Goal: Task Accomplishment & Management: Use online tool/utility

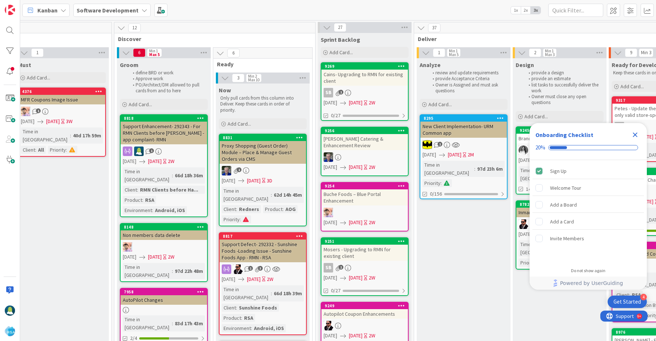
scroll to position [0, 454]
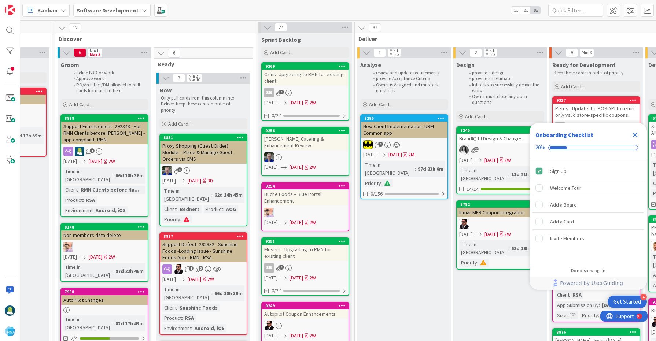
click at [634, 133] on icon "Close Checklist" at bounding box center [635, 135] width 5 height 5
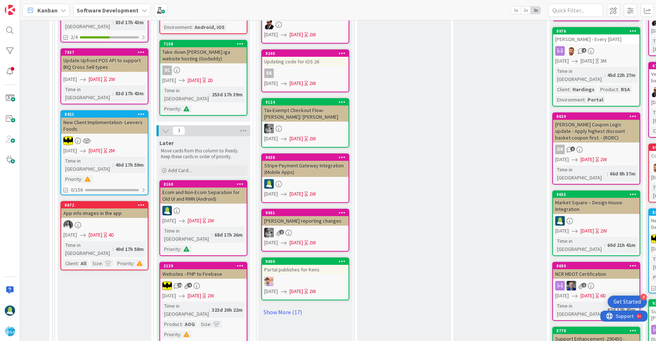
scroll to position [347, 454]
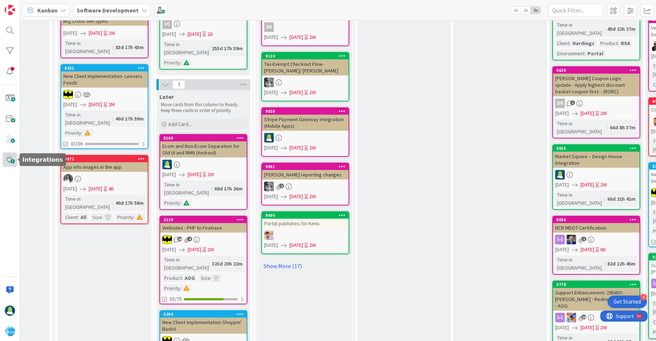
click at [15, 158] on span at bounding box center [10, 159] width 15 height 15
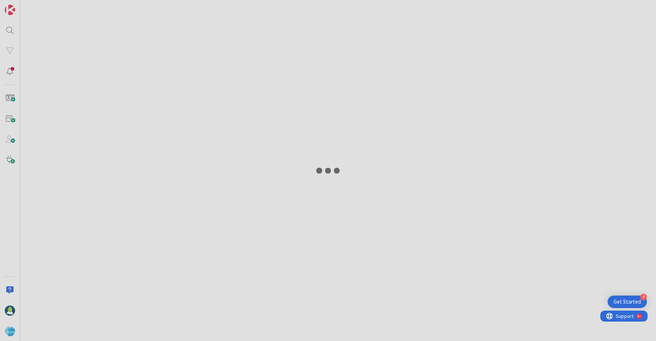
click at [12, 131] on div at bounding box center [328, 170] width 656 height 341
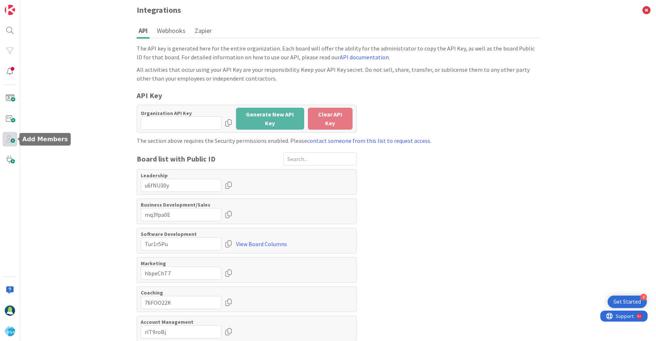
click at [10, 141] on span at bounding box center [10, 139] width 15 height 15
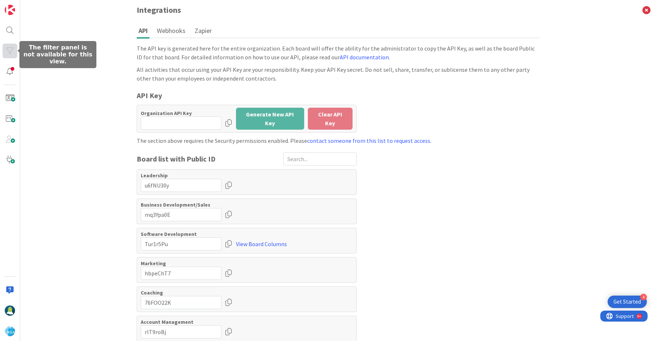
click at [11, 55] on div at bounding box center [10, 51] width 15 height 15
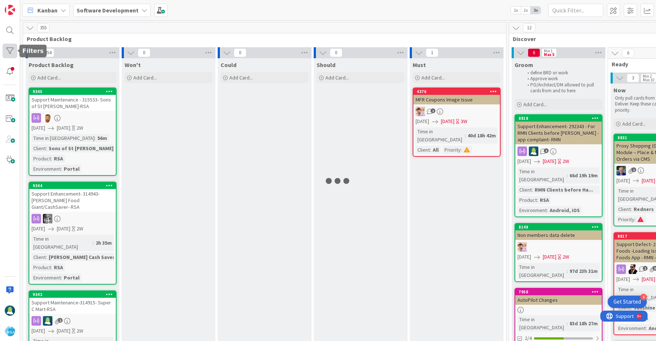
click at [10, 53] on div at bounding box center [10, 51] width 15 height 15
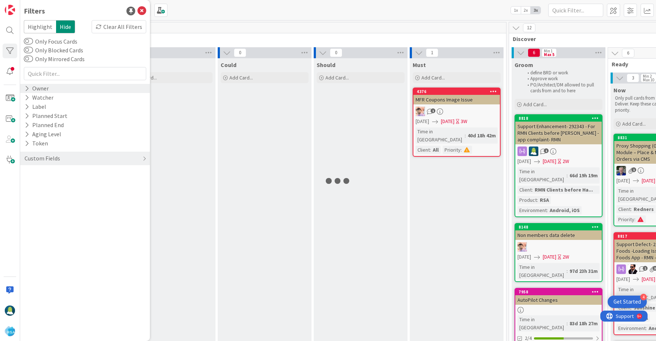
click at [28, 90] on icon at bounding box center [27, 88] width 5 height 6
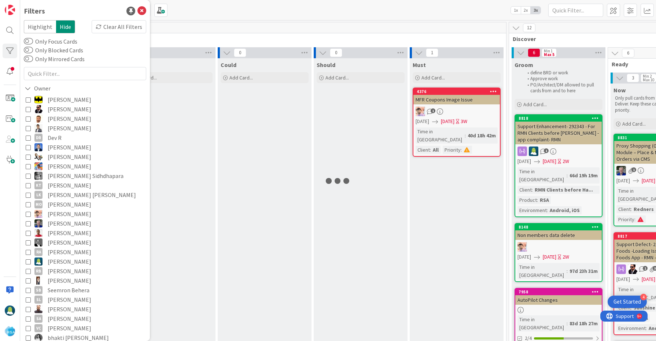
click at [28, 259] on icon at bounding box center [28, 261] width 5 height 5
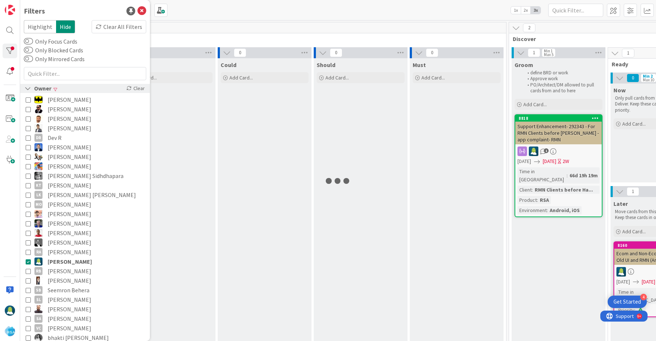
click at [26, 89] on icon at bounding box center [28, 88] width 7 height 6
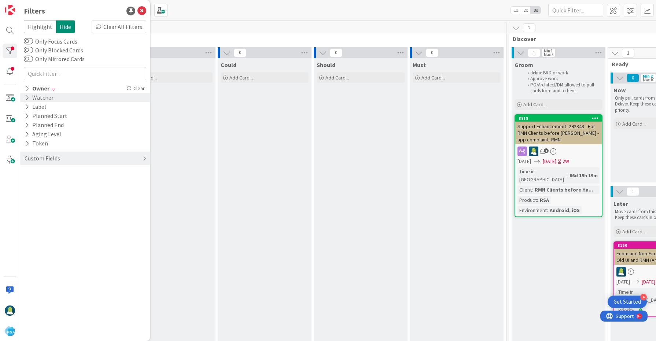
click at [29, 99] on icon at bounding box center [27, 97] width 5 height 6
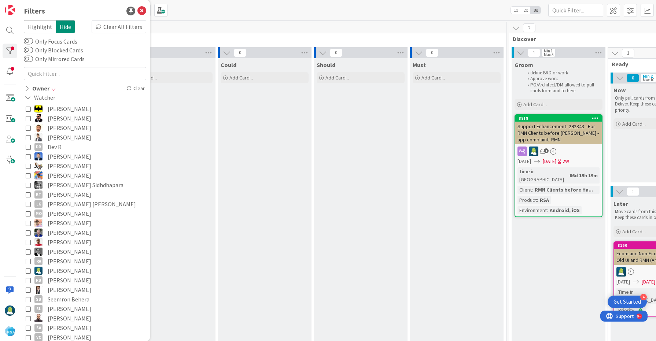
click at [29, 272] on icon at bounding box center [28, 270] width 5 height 5
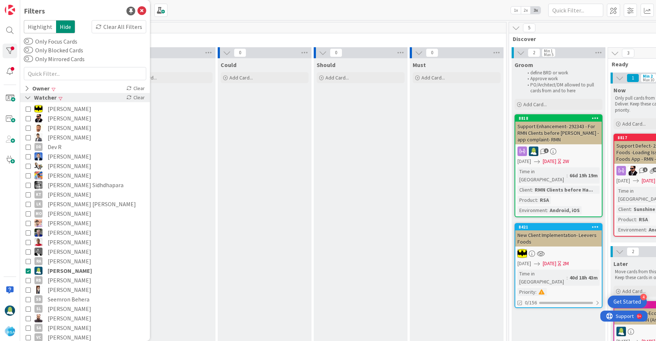
click at [28, 96] on icon at bounding box center [28, 97] width 7 height 6
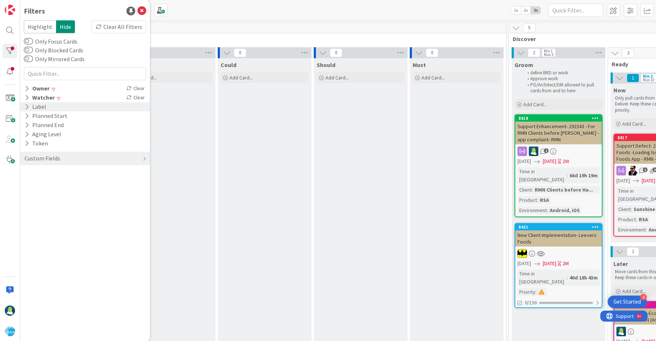
click at [28, 107] on icon at bounding box center [27, 107] width 5 height 6
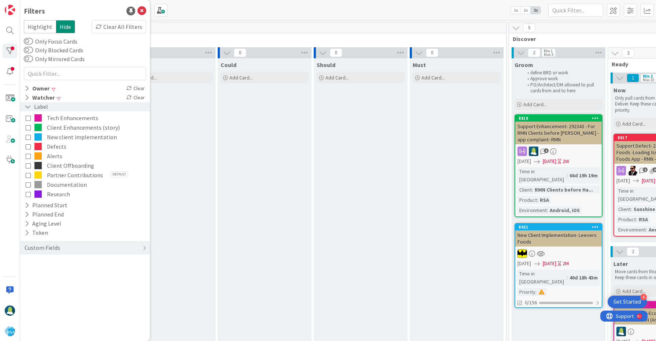
click at [28, 107] on icon at bounding box center [28, 107] width 7 height 6
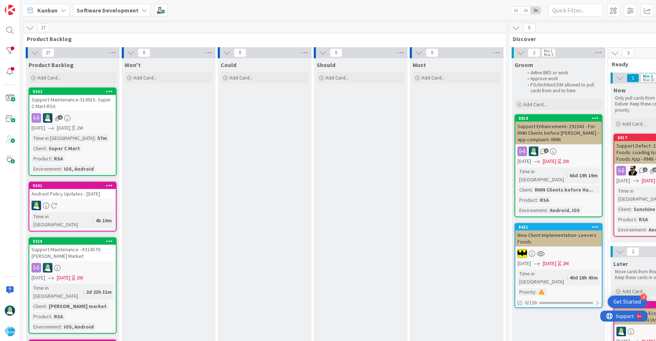
click at [107, 185] on icon at bounding box center [109, 185] width 7 height 5
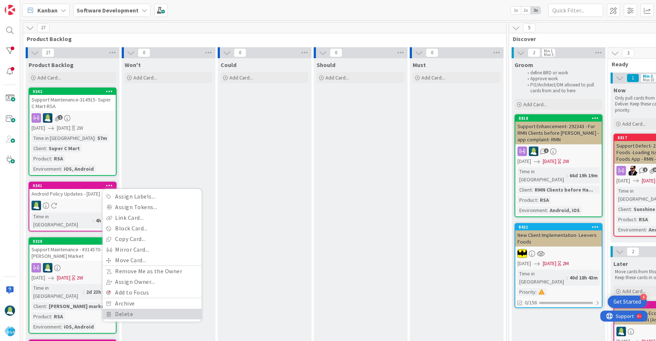
click at [131, 315] on link "Delete" at bounding box center [152, 314] width 99 height 11
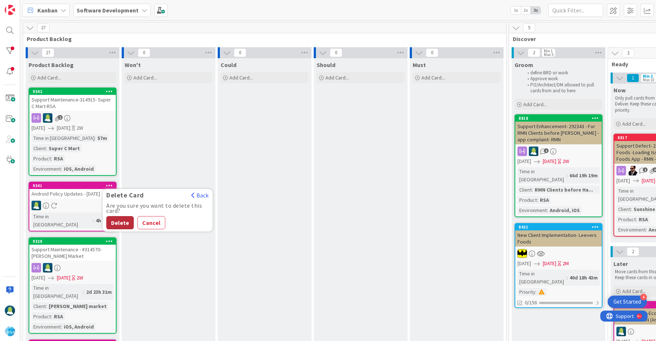
click at [123, 220] on button "Delete" at bounding box center [119, 222] width 27 height 13
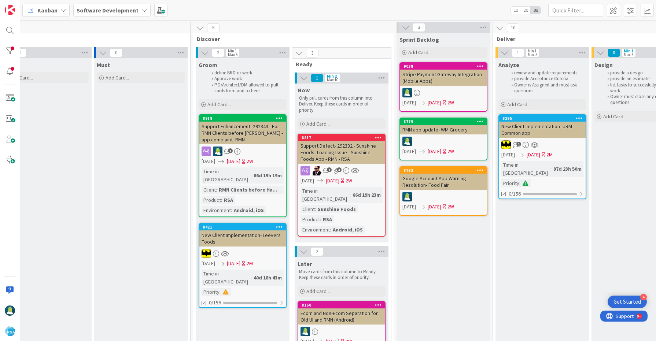
scroll to position [0, 379]
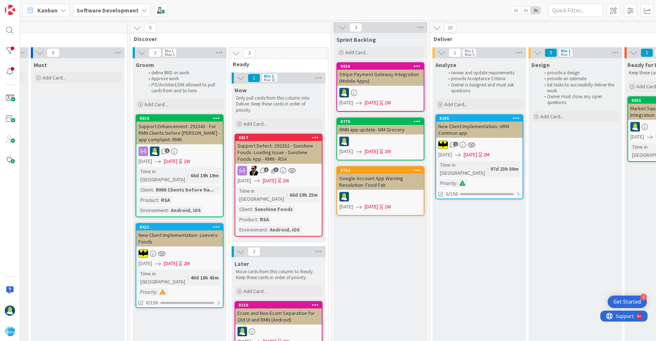
click at [415, 170] on icon at bounding box center [416, 169] width 7 height 5
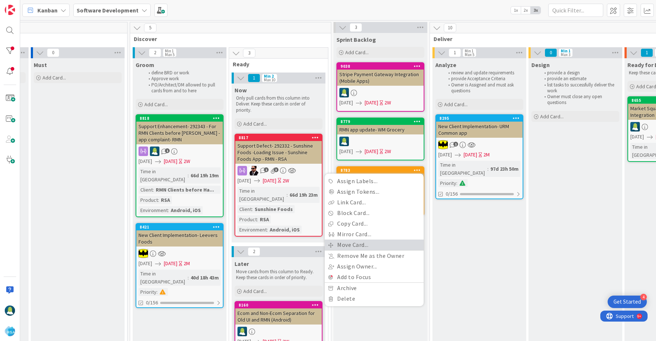
click at [364, 246] on link "Move Card..." at bounding box center [373, 245] width 99 height 11
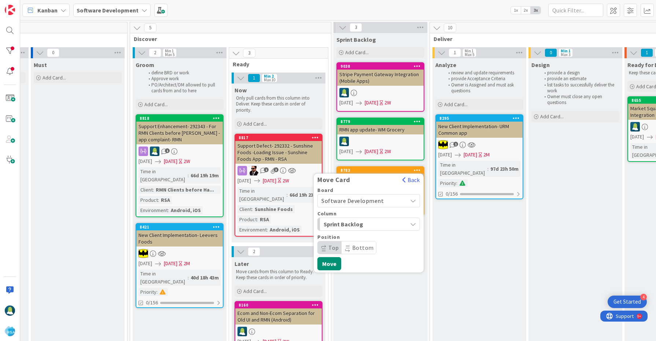
click at [356, 221] on span "Sprint Backlog" at bounding box center [350, 224] width 55 height 10
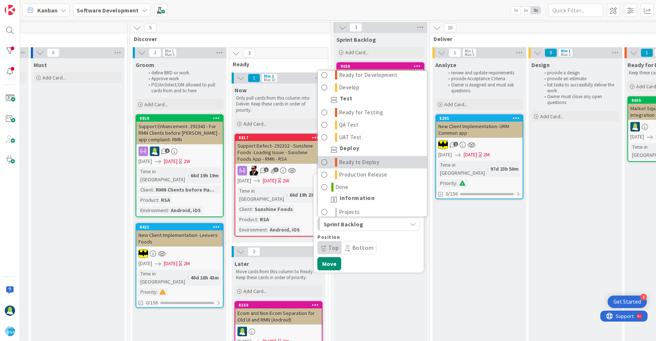
scroll to position [194, 0]
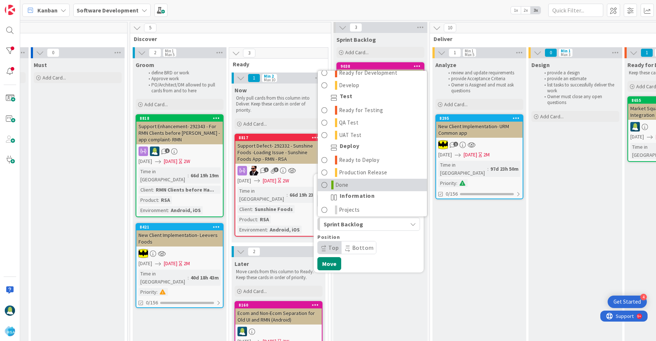
click at [355, 185] on link "Done" at bounding box center [372, 185] width 109 height 12
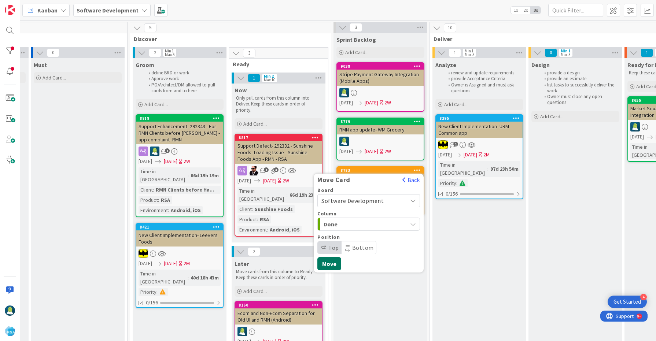
click at [330, 261] on button "Move" at bounding box center [329, 263] width 24 height 13
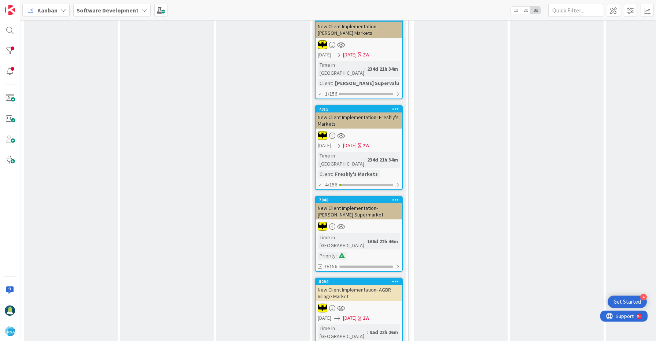
scroll to position [445, 787]
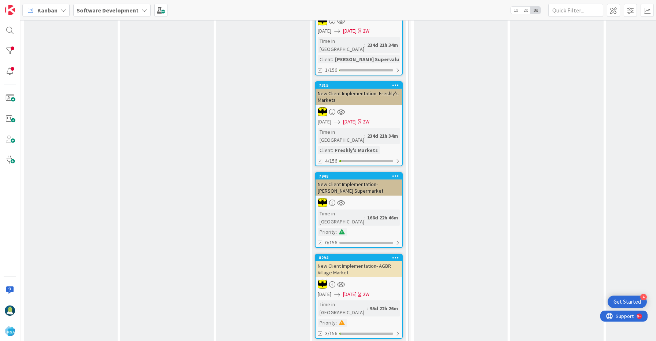
click at [394, 255] on icon at bounding box center [395, 257] width 7 height 5
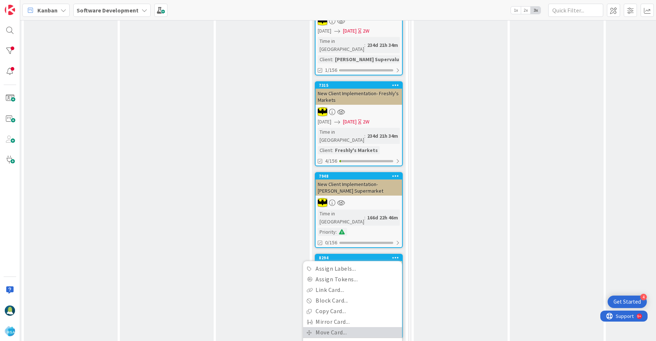
click at [361, 327] on link "Move Card..." at bounding box center [352, 332] width 99 height 11
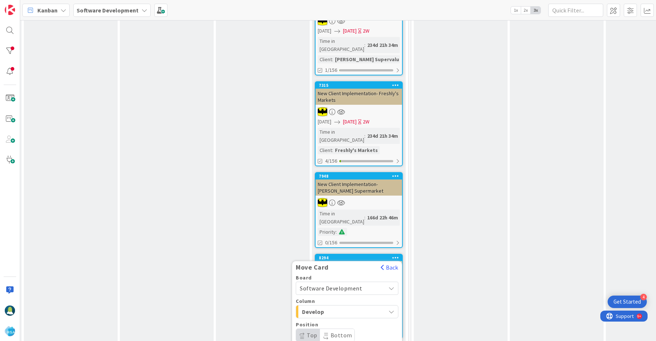
click at [331, 306] on div "Develop" at bounding box center [342, 312] width 85 height 12
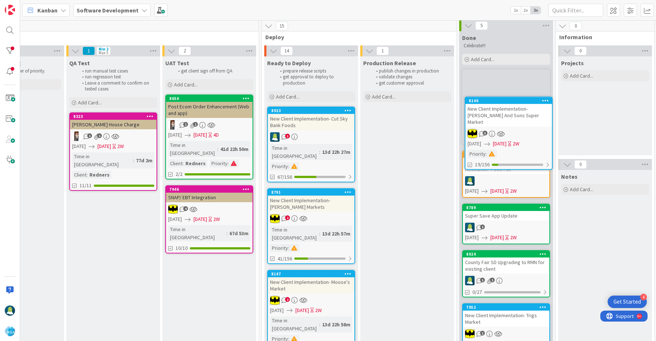
scroll to position [0, 1230]
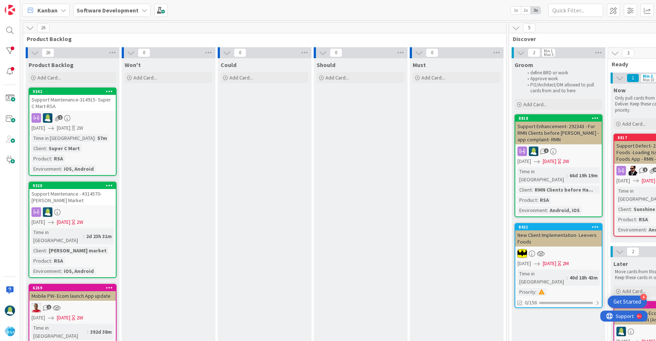
scroll to position [737, 0]
